Goal: Find specific page/section: Find specific page/section

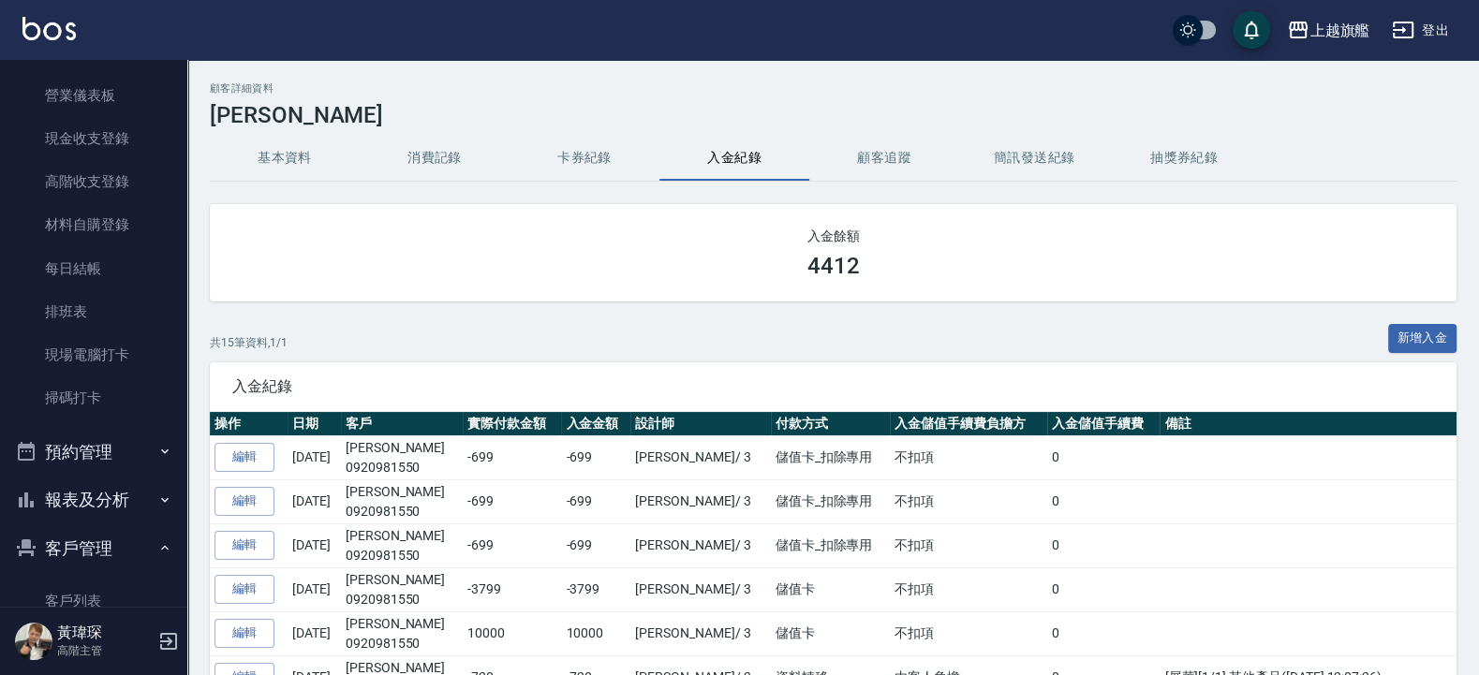
scroll to position [225, 0]
click at [134, 539] on button "客戶管理" at bounding box center [93, 547] width 172 height 49
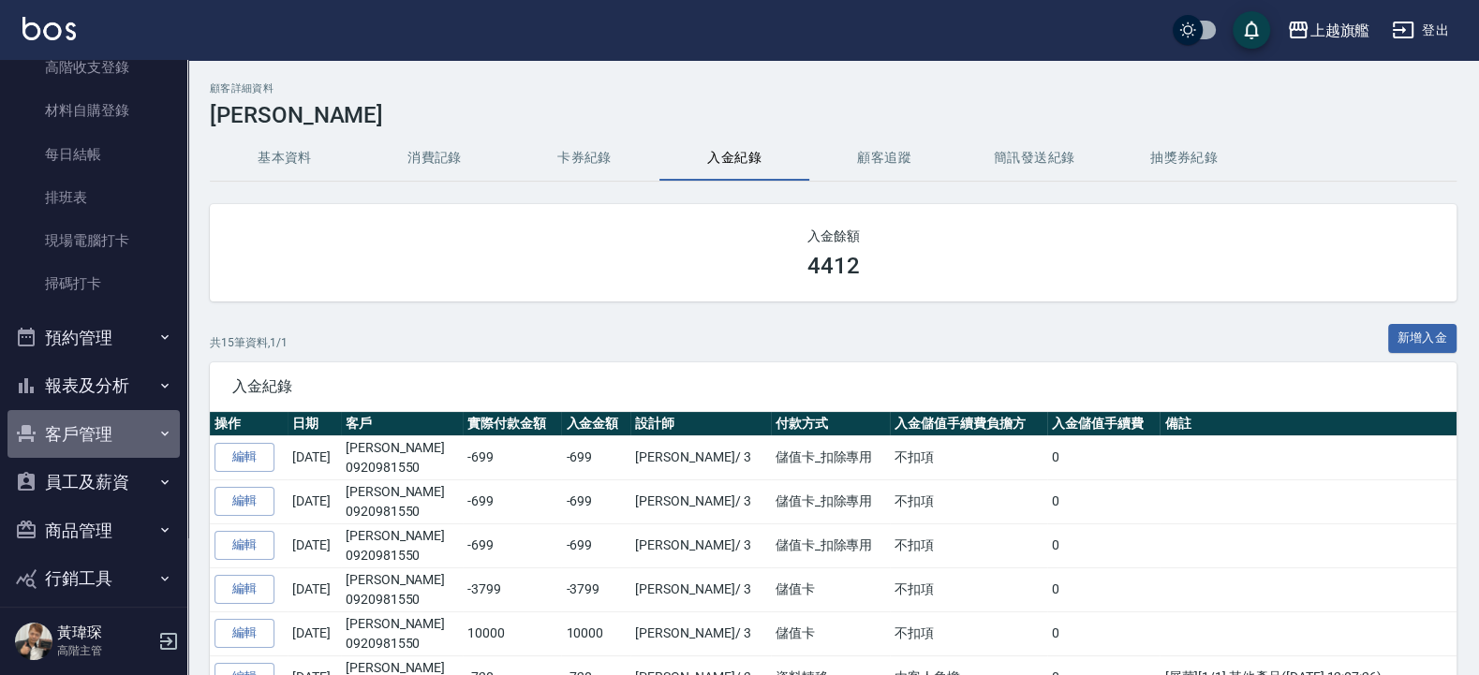
click at [106, 432] on button "客戶管理" at bounding box center [93, 434] width 172 height 49
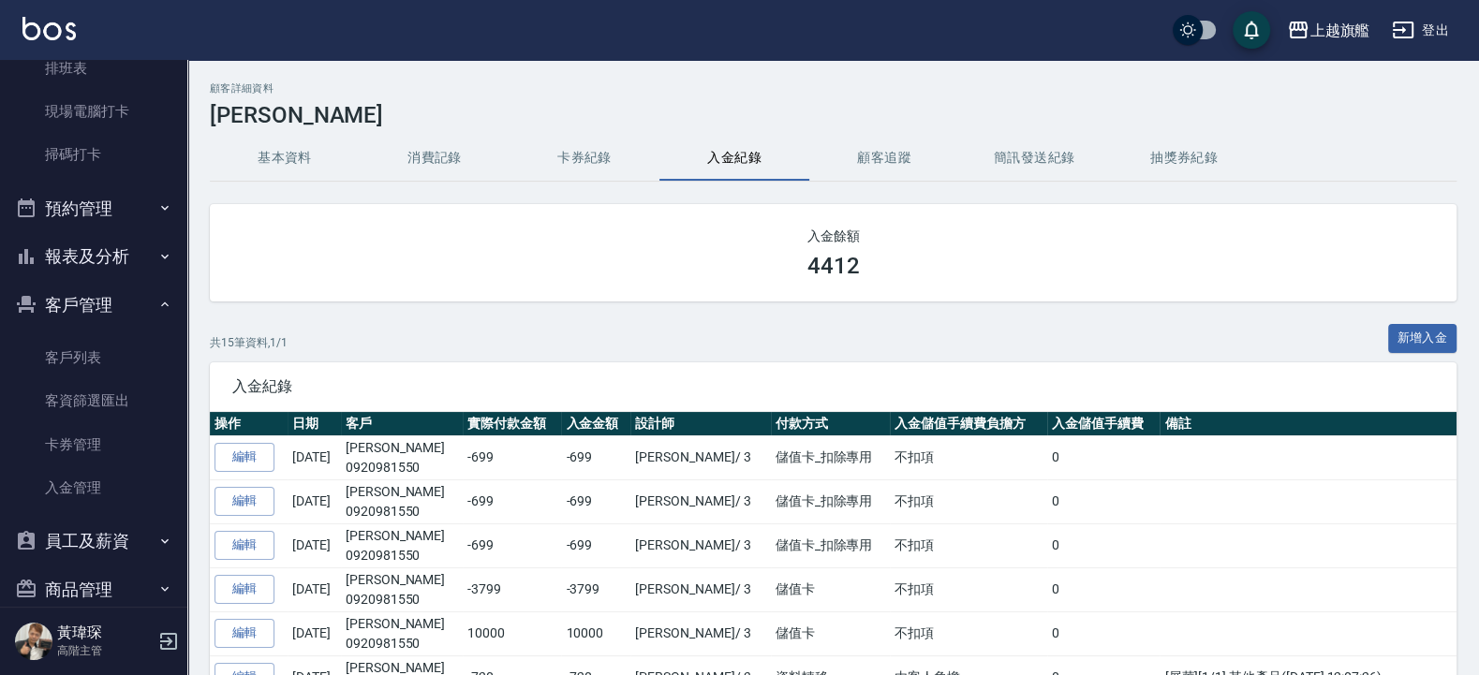
scroll to position [562, 0]
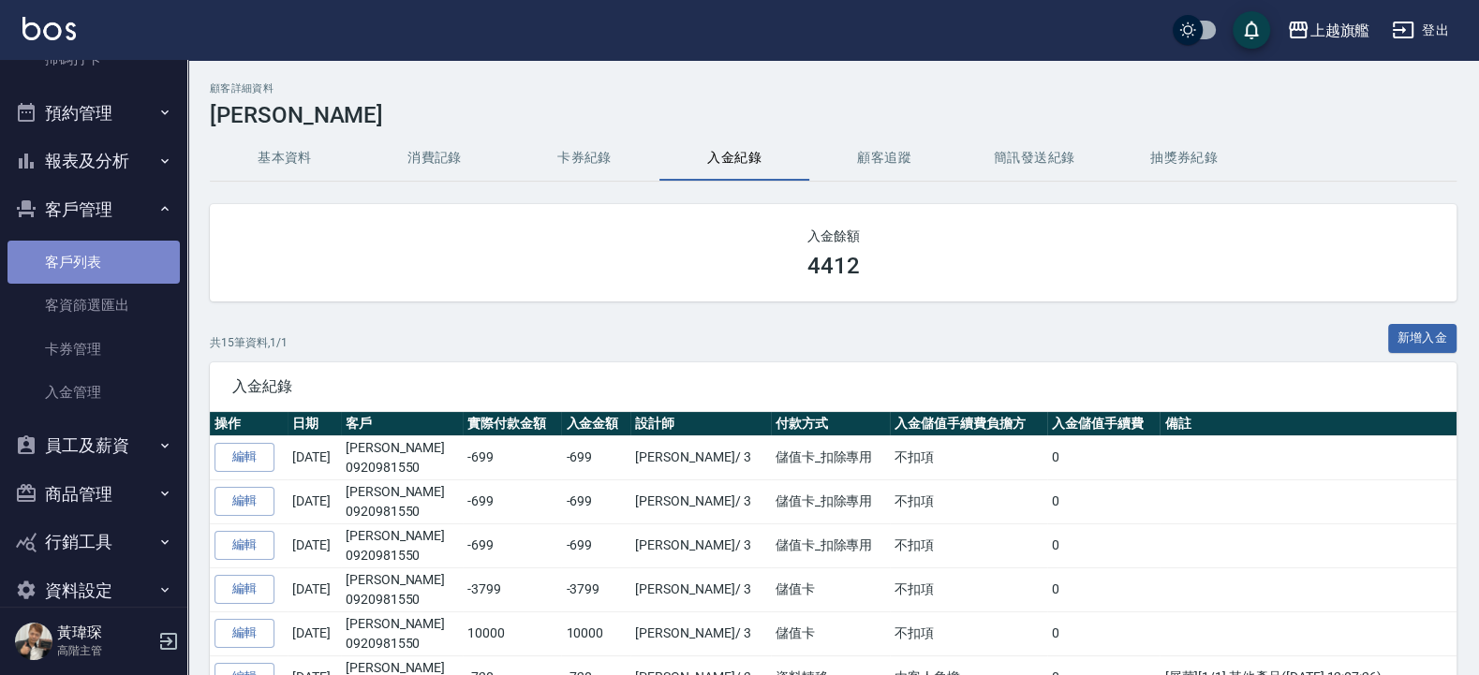
click at [108, 265] on link "客戶列表" at bounding box center [93, 262] width 172 height 43
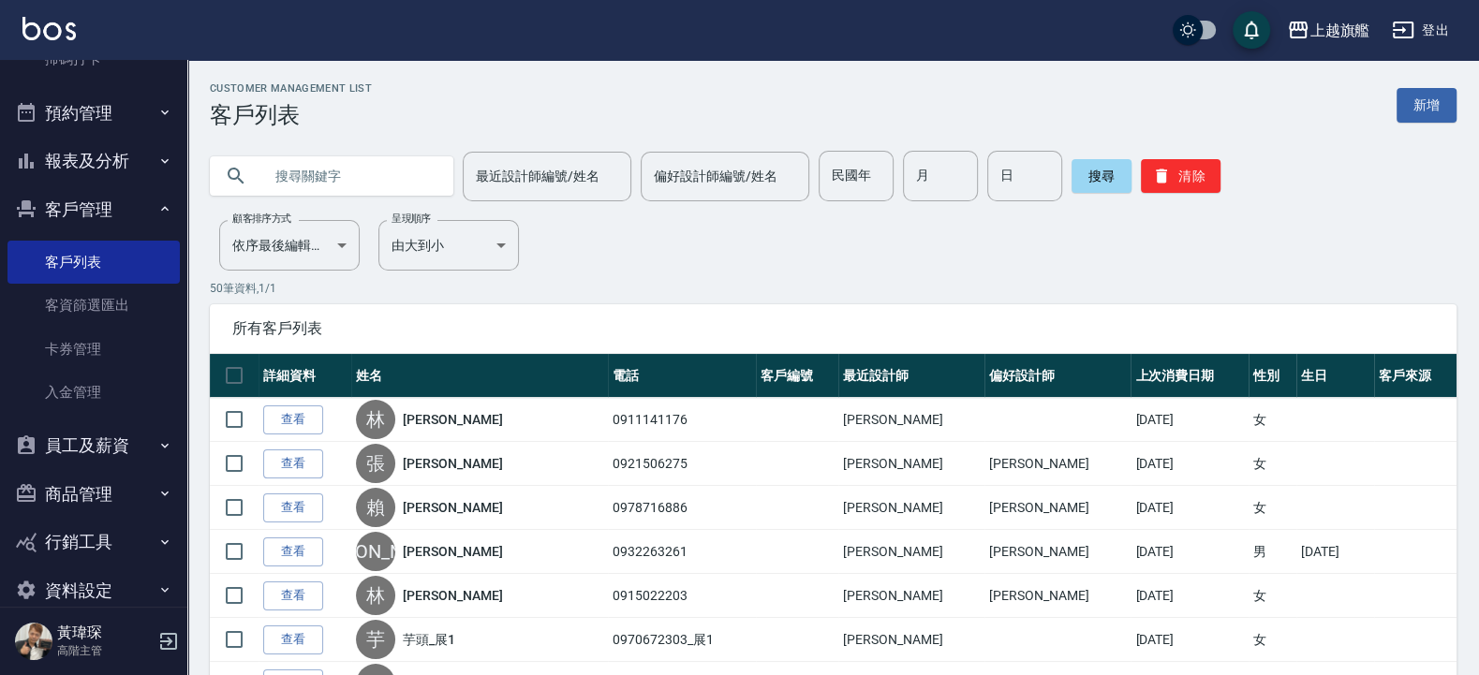
click at [317, 171] on input "text" at bounding box center [350, 176] width 176 height 51
type input "0960525276"
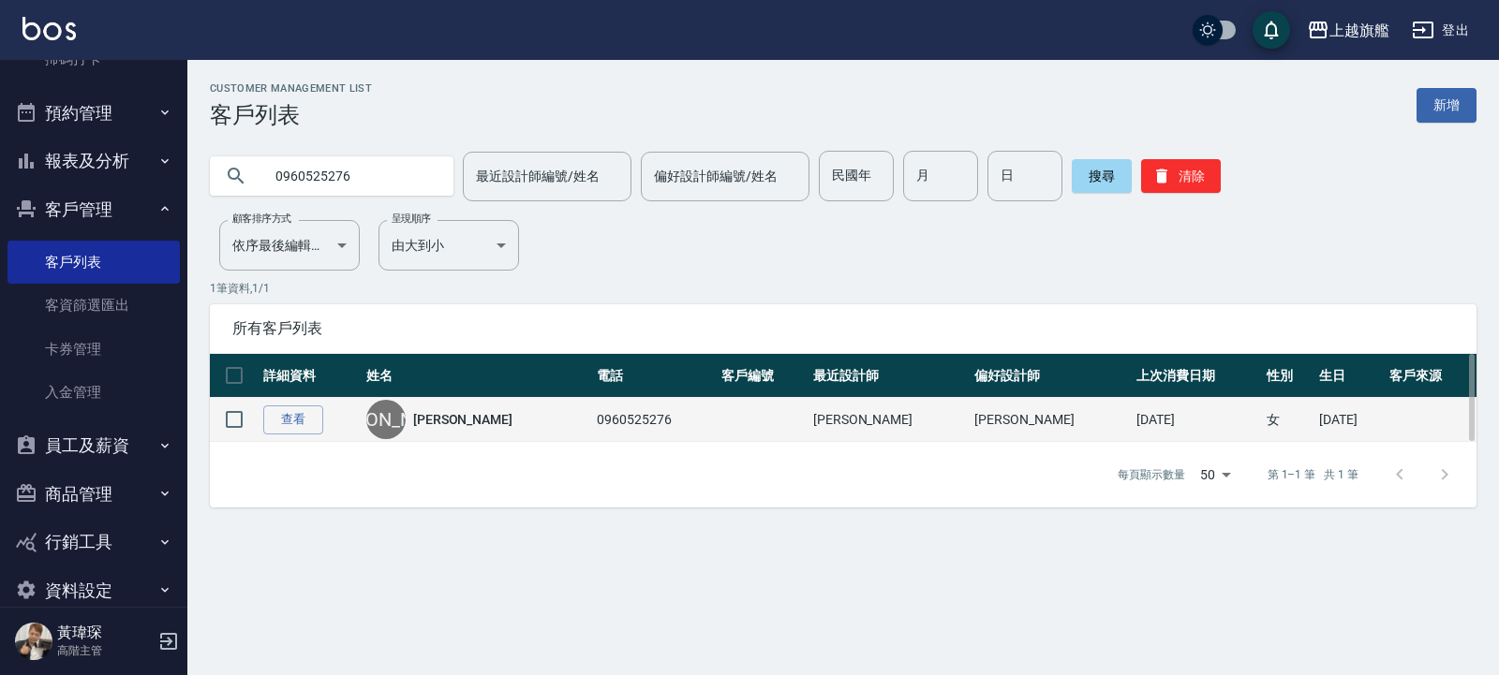
click at [716, 421] on td at bounding box center [762, 420] width 92 height 44
click at [284, 417] on link "查看" at bounding box center [293, 420] width 60 height 29
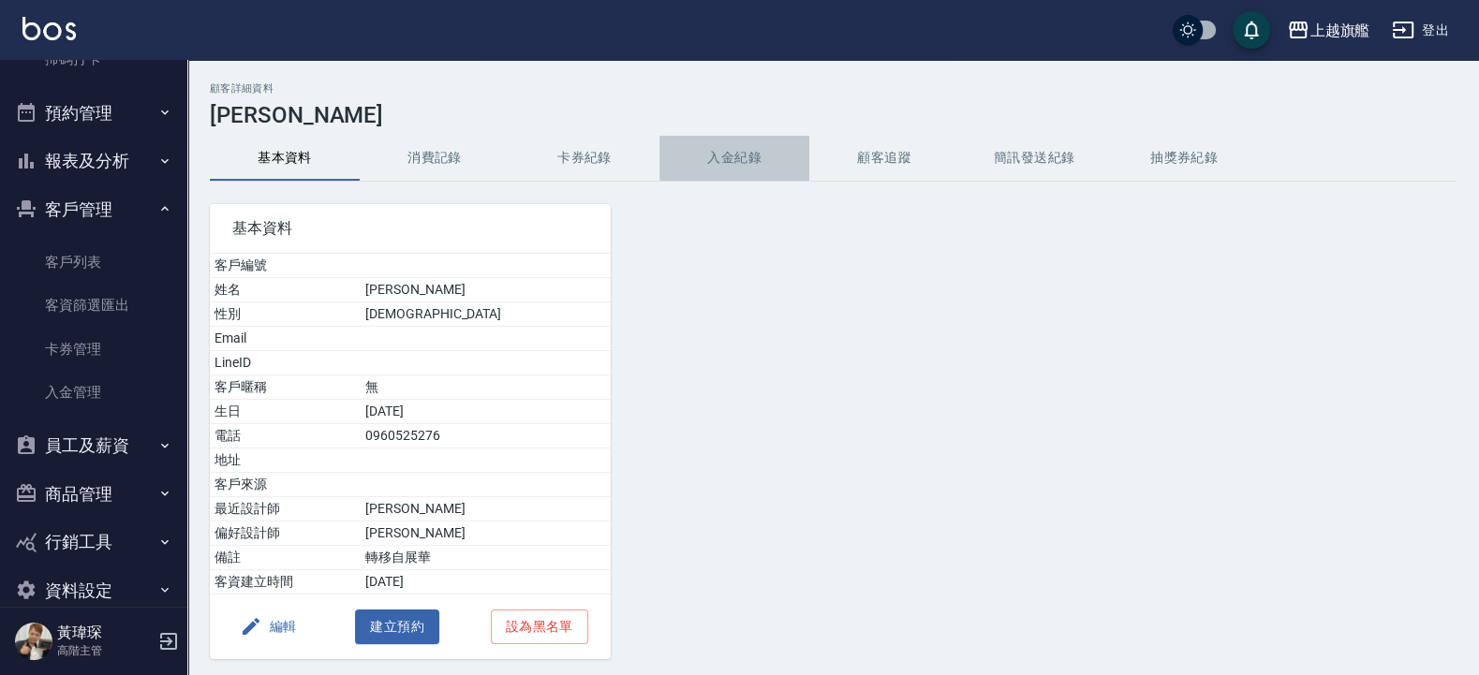
click at [719, 155] on button "入金紀錄" at bounding box center [734, 158] width 150 height 45
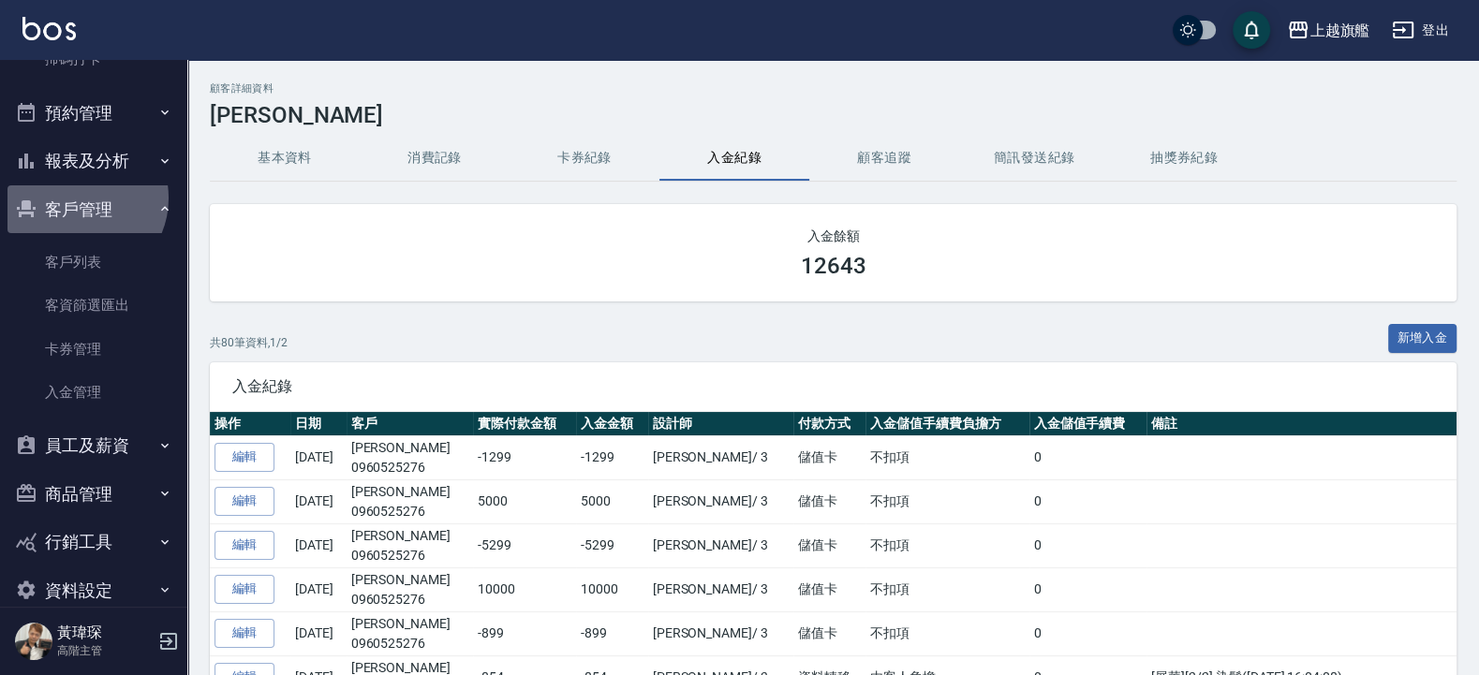
click at [78, 200] on button "客戶管理" at bounding box center [93, 209] width 172 height 49
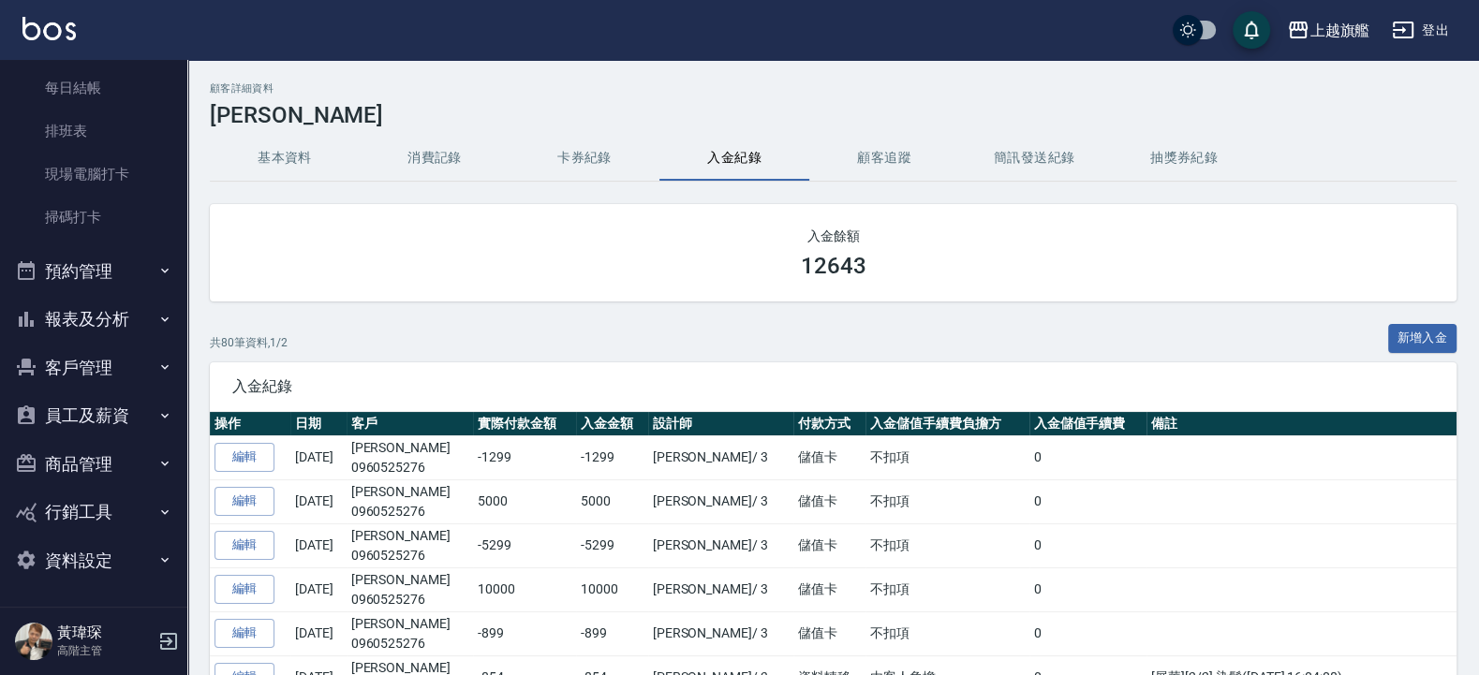
scroll to position [404, 0]
click at [88, 364] on button "客戶管理" at bounding box center [93, 368] width 172 height 49
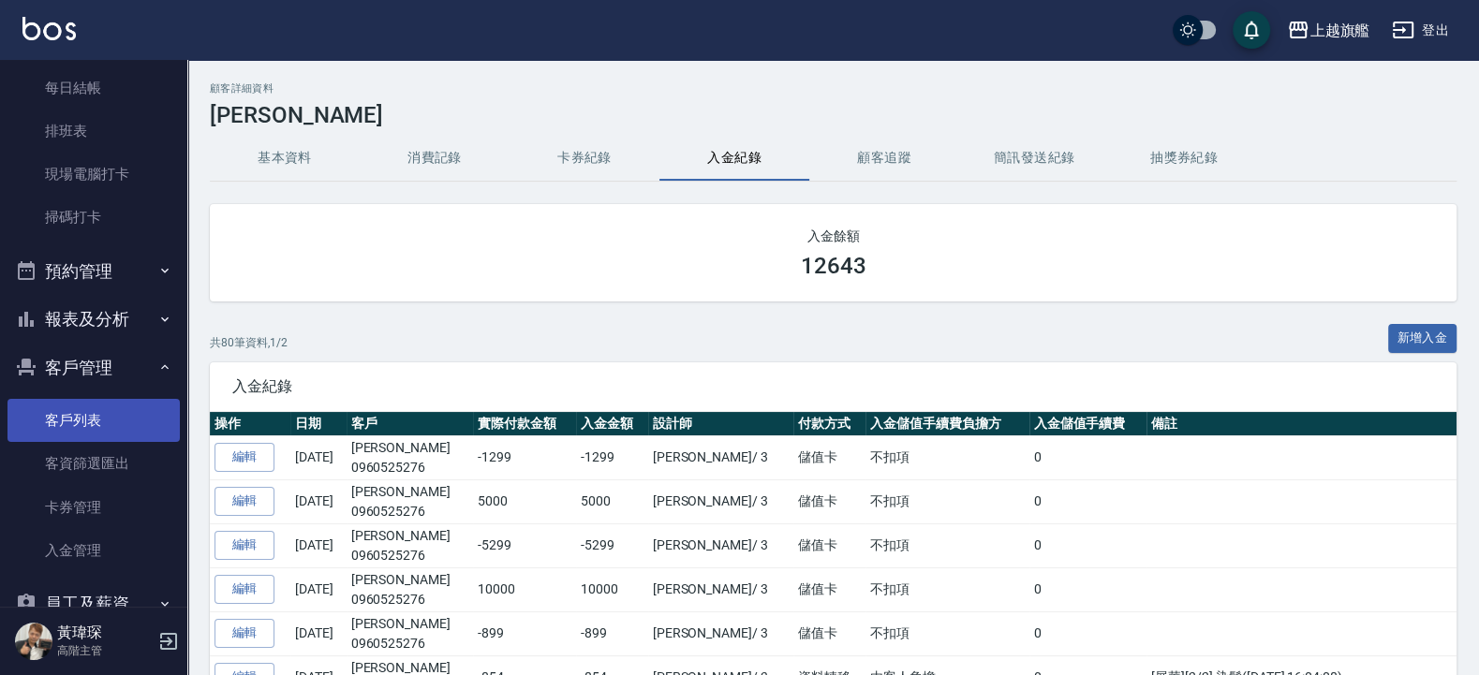
click at [80, 411] on link "客戶列表" at bounding box center [93, 420] width 172 height 43
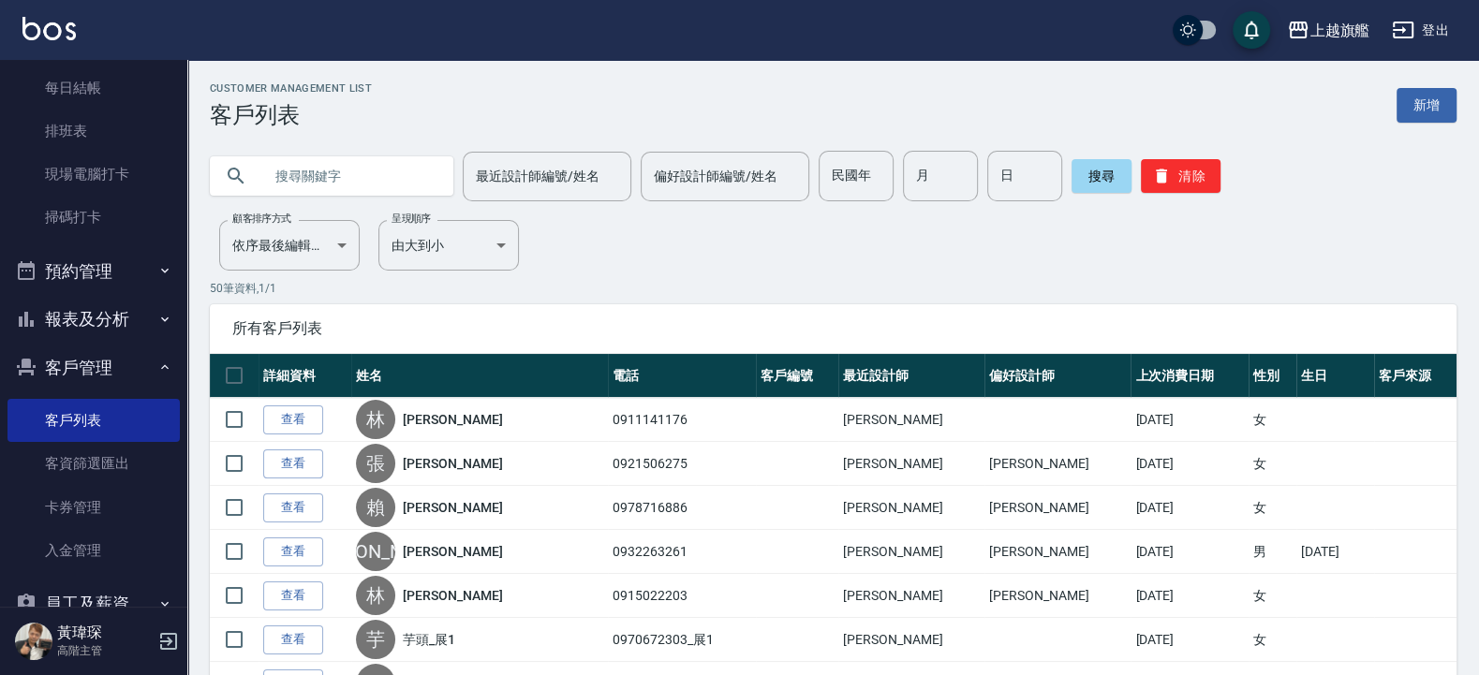
click at [341, 167] on input "text" at bounding box center [350, 176] width 176 height 51
type input "0977660910"
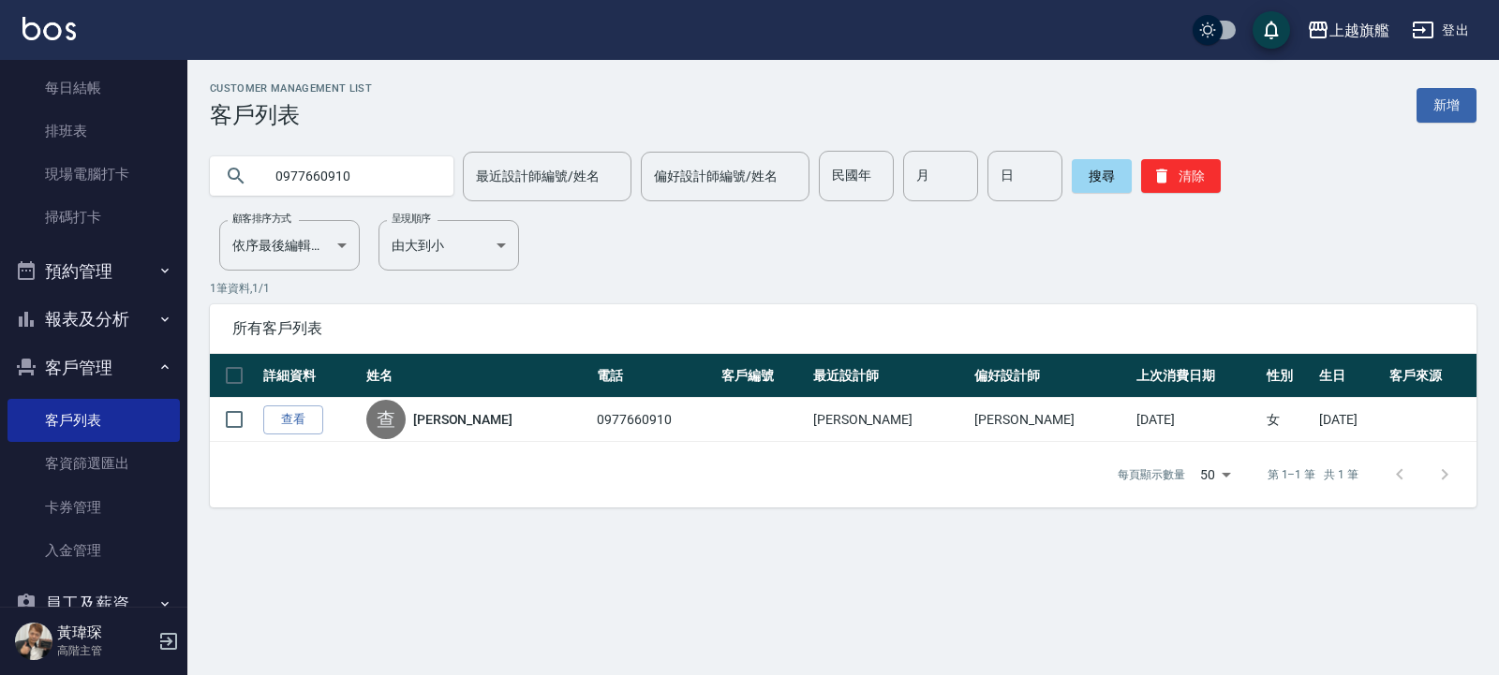
click at [284, 416] on link "查看" at bounding box center [293, 420] width 60 height 29
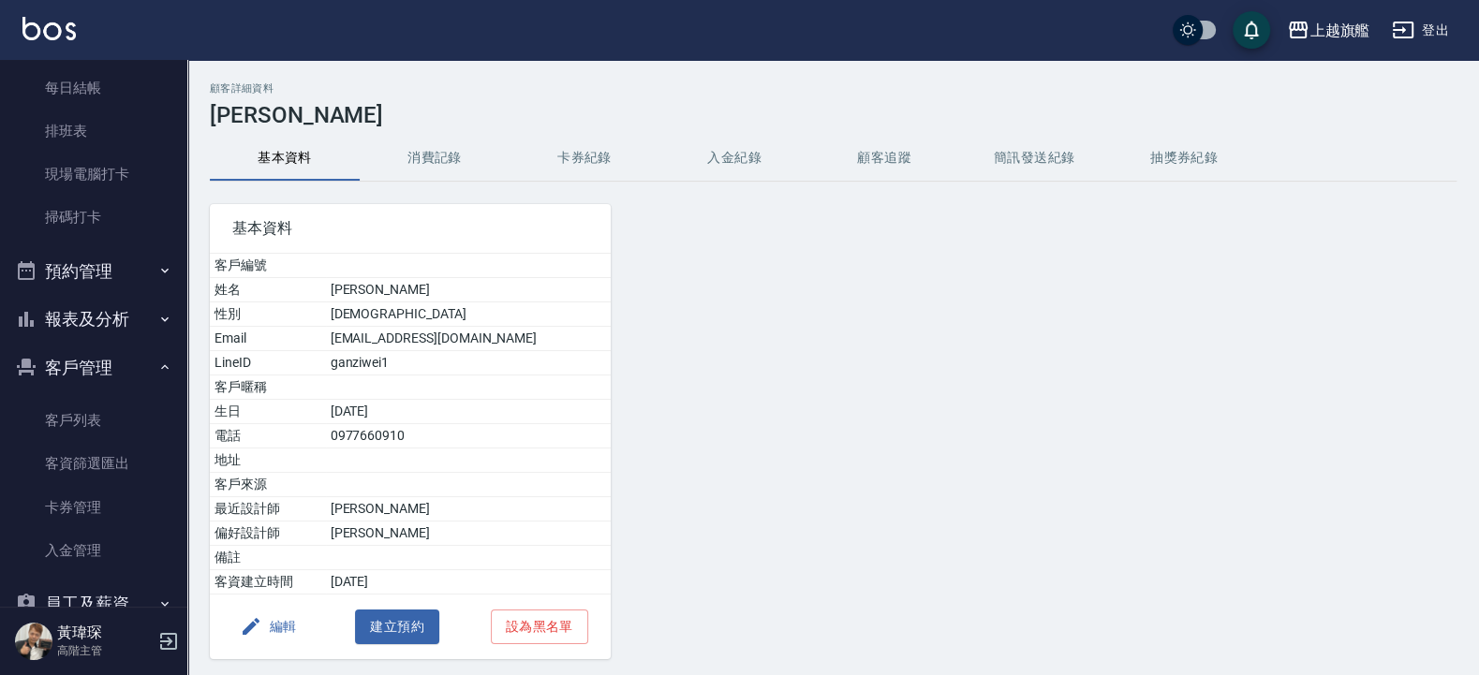
click at [729, 153] on button "入金紀錄" at bounding box center [734, 158] width 150 height 45
